Goal: Find specific page/section: Find specific page/section

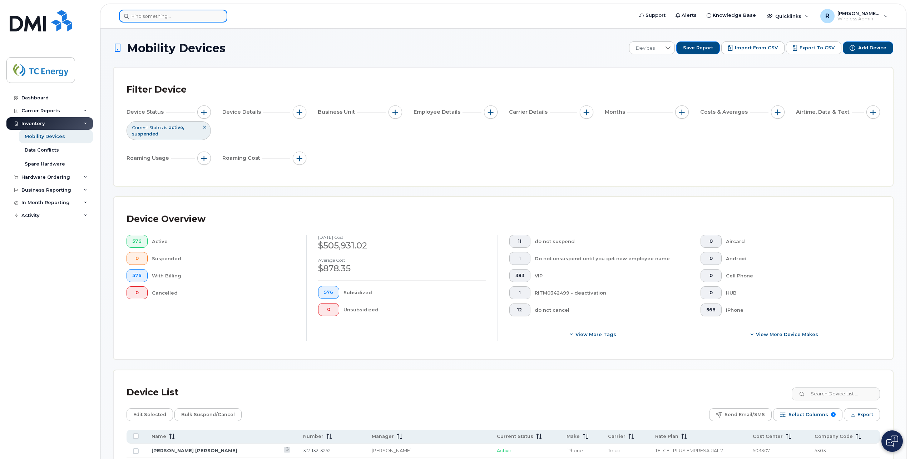
click at [215, 20] on input at bounding box center [173, 16] width 108 height 13
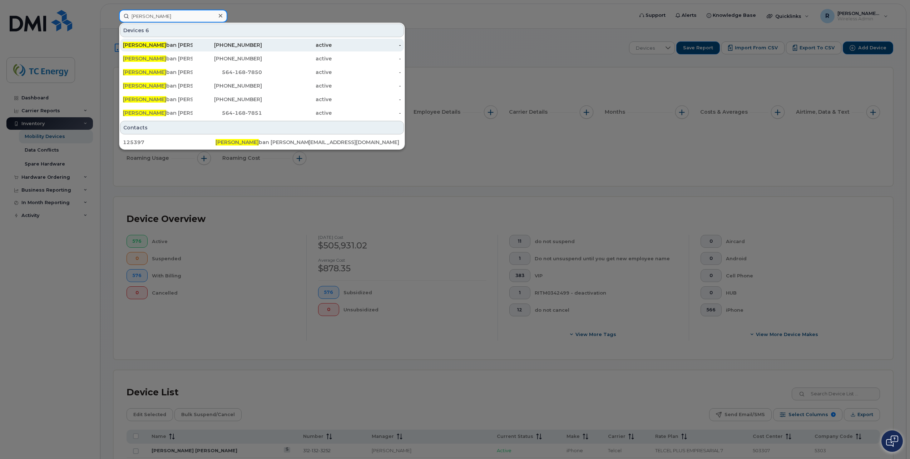
type input "hugo este"
click at [176, 44] on div "Hugo Este ban Vega Alvarez" at bounding box center [158, 44] width 70 height 7
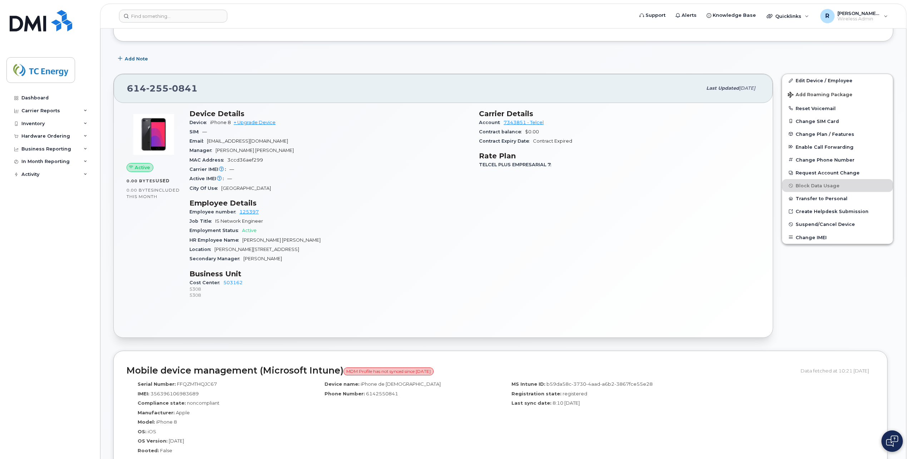
scroll to position [215, 0]
